Goal: Transaction & Acquisition: Purchase product/service

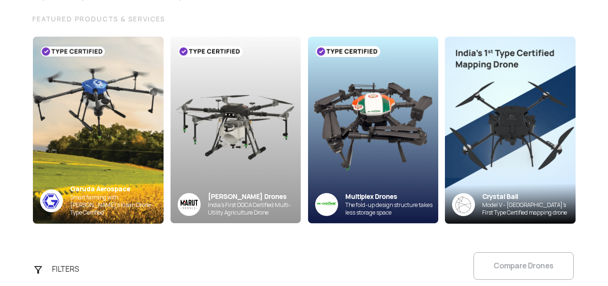
scroll to position [108, 0]
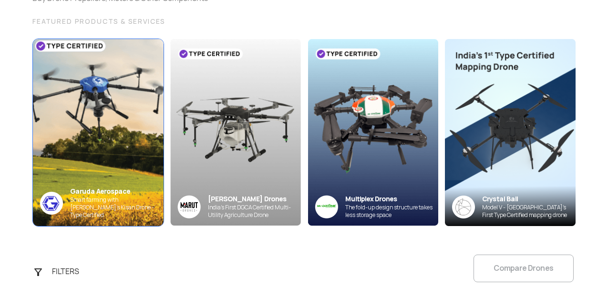
click at [91, 109] on img at bounding box center [97, 133] width 143 height 206
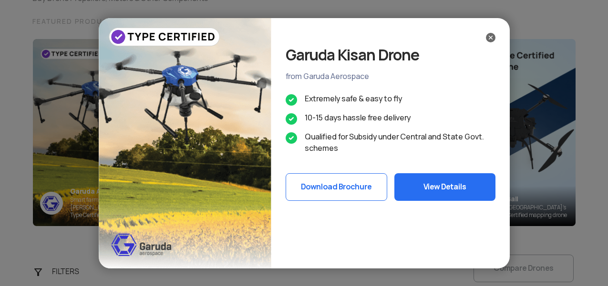
click at [488, 41] on img at bounding box center [491, 38] width 10 height 10
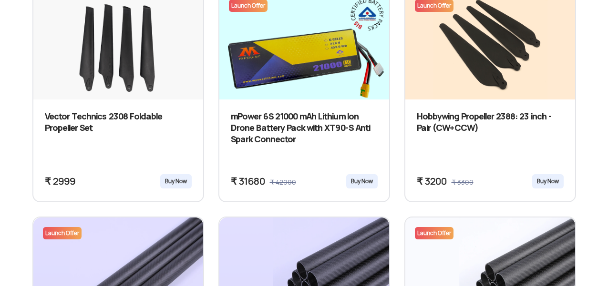
scroll to position [692, 0]
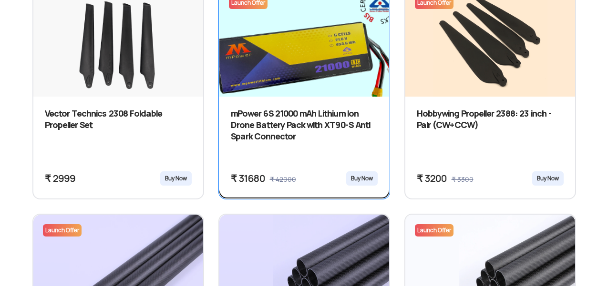
click at [274, 122] on h3 "mPower 6S 21000 mAh Lithium Ion Drone Battery Pack with XT90-S Anti Spark Conne…" at bounding box center [304, 138] width 147 height 60
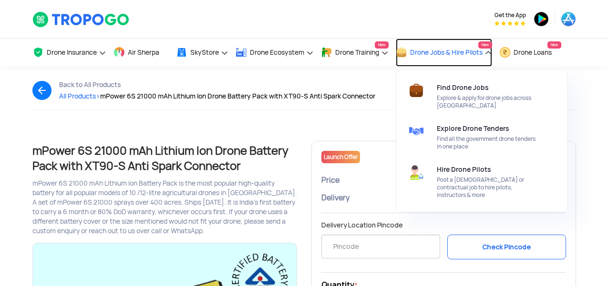
click at [441, 54] on span "Drone Jobs & Hire Pilots" at bounding box center [446, 53] width 72 height 8
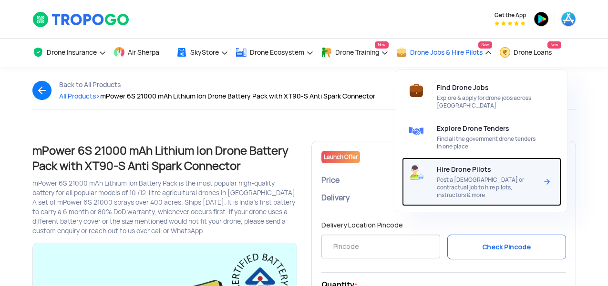
click at [461, 175] on div "Hire Drone Pilots Post a [DEMOGRAPHIC_DATA] or contractual job to hire pilots, …" at bounding box center [489, 182] width 104 height 49
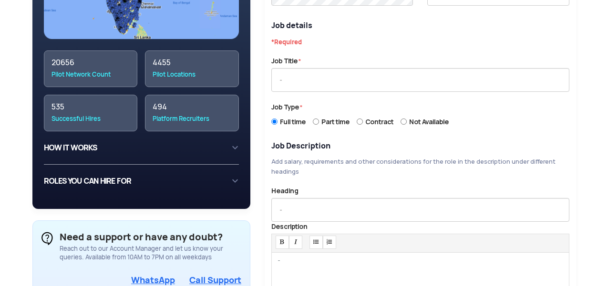
scroll to position [302, 0]
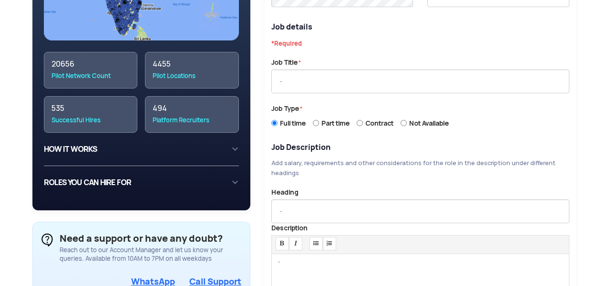
click at [236, 135] on div "HOW IT WORKS 1 Create an account on TropooGo with your work email or phone numb…" at bounding box center [141, 149] width 195 height 33
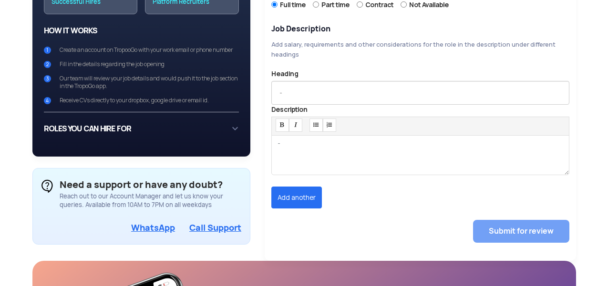
scroll to position [423, 0]
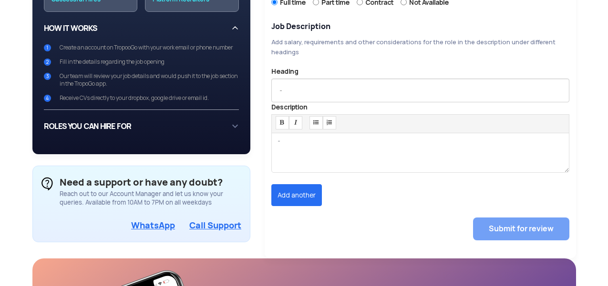
click at [234, 123] on div "ROLES YOU CAN HIRE FOR Currently, you can hire for the follwing roles on TropoG…" at bounding box center [141, 126] width 195 height 33
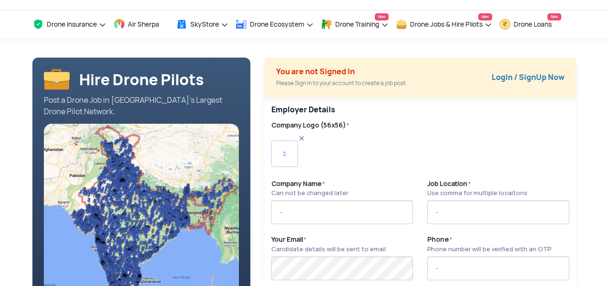
scroll to position [27, 0]
